Goal: Information Seeking & Learning: Learn about a topic

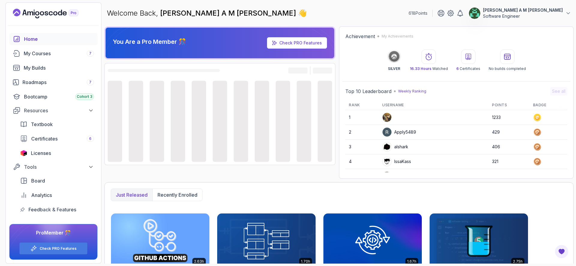
click at [559, 13] on p "[PERSON_NAME] A M [PERSON_NAME]" at bounding box center [523, 10] width 80 height 6
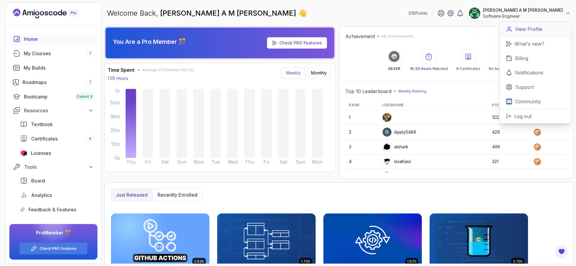
click at [531, 28] on p "View Profile" at bounding box center [528, 28] width 27 height 7
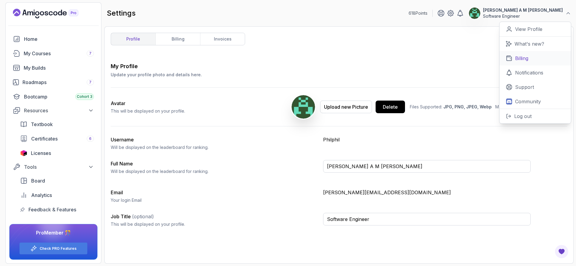
click at [525, 58] on p "Billing" at bounding box center [521, 58] width 13 height 7
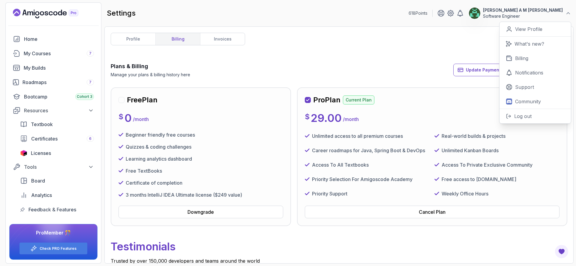
click at [360, 119] on div "$ 29.00 / month" at bounding box center [432, 118] width 255 height 12
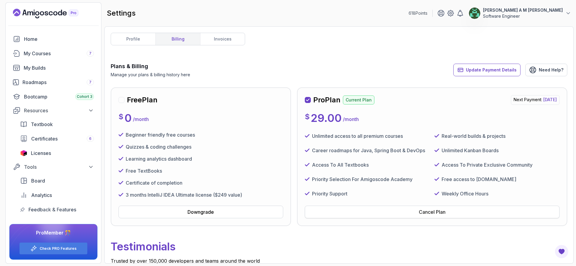
click at [372, 210] on button "Cancel Plan" at bounding box center [432, 211] width 255 height 13
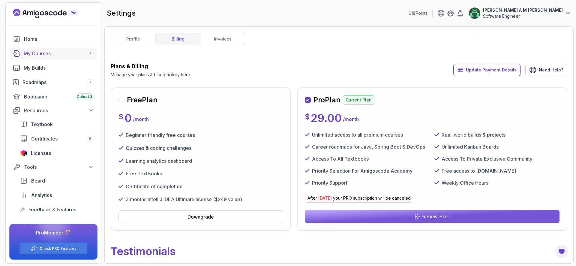
click at [61, 52] on div "My Courses 7" at bounding box center [59, 53] width 70 height 7
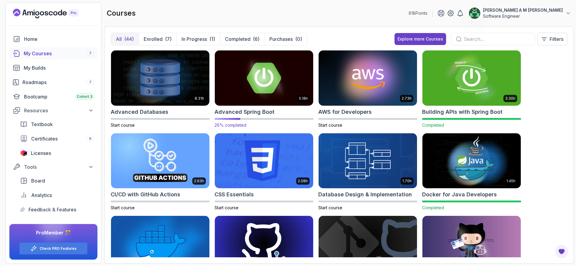
click at [254, 85] on img at bounding box center [263, 78] width 103 height 58
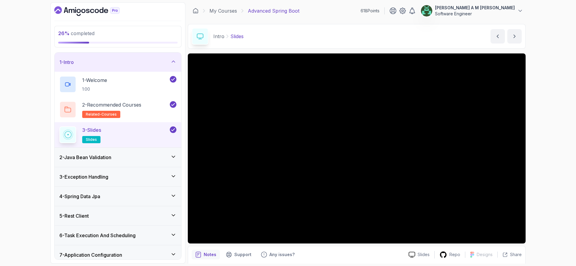
click at [136, 67] on div "1 - Intro" at bounding box center [118, 61] width 127 height 19
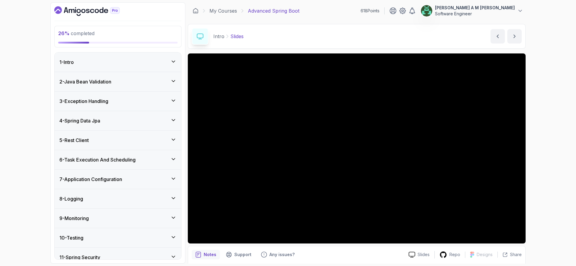
click at [155, 108] on div "3 - Exception Handling" at bounding box center [118, 100] width 127 height 19
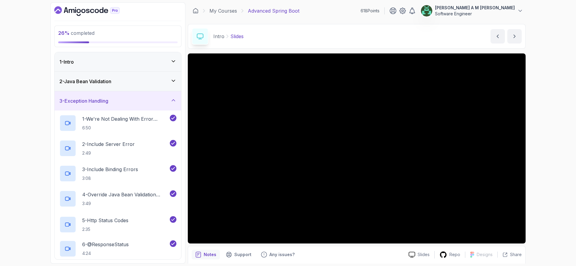
click at [155, 108] on div "3 - Exception Handling" at bounding box center [118, 100] width 127 height 19
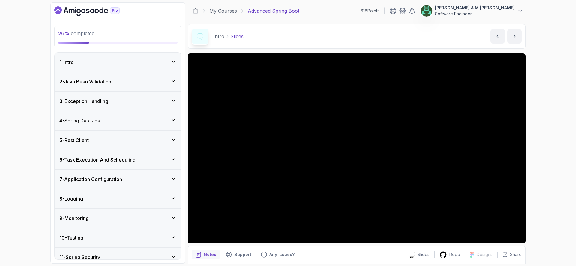
click at [154, 119] on div "4 - Spring Data Jpa" at bounding box center [117, 120] width 117 height 7
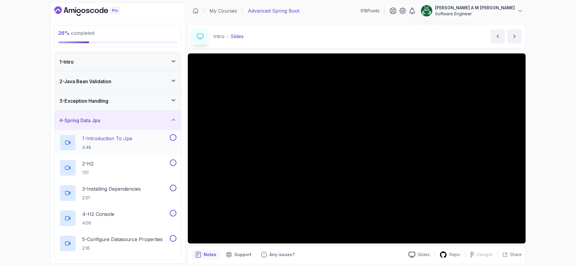
click at [148, 138] on div "1 - Introduction To Jpa 4:48" at bounding box center [113, 142] width 109 height 17
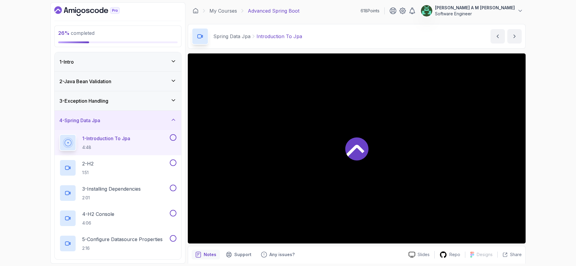
click at [143, 103] on div "3 - Exception Handling" at bounding box center [117, 100] width 117 height 7
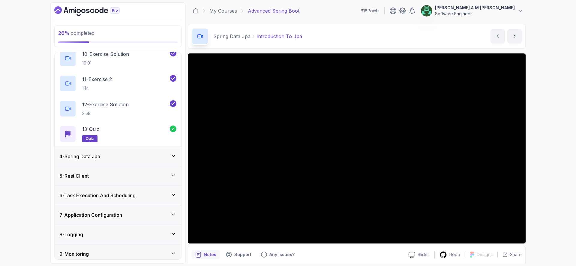
click at [152, 152] on div "4 - Spring Data Jpa" at bounding box center [118, 156] width 127 height 19
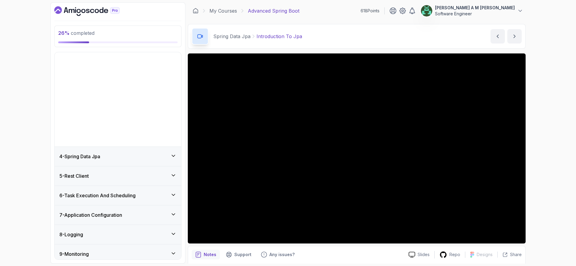
scroll to position [46, 0]
